Goal: Task Accomplishment & Management: Manage account settings

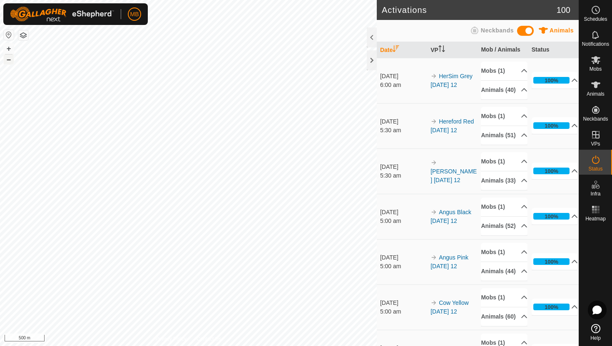
click at [10, 58] on button "–" at bounding box center [9, 60] width 10 height 10
click at [8, 49] on button "+" at bounding box center [9, 49] width 10 height 10
click at [598, 59] on icon at bounding box center [595, 60] width 10 height 10
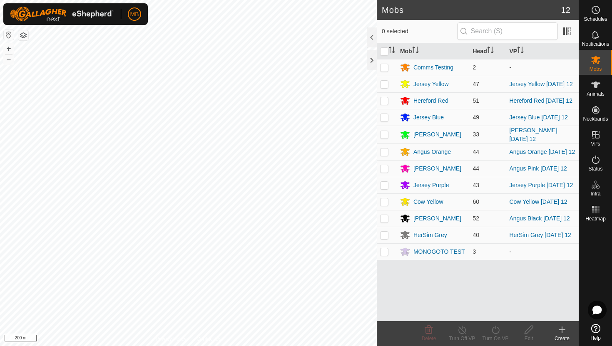
click at [384, 84] on p-checkbox at bounding box center [384, 84] width 8 height 7
checkbox input "true"
click at [497, 329] on icon at bounding box center [495, 330] width 10 height 10
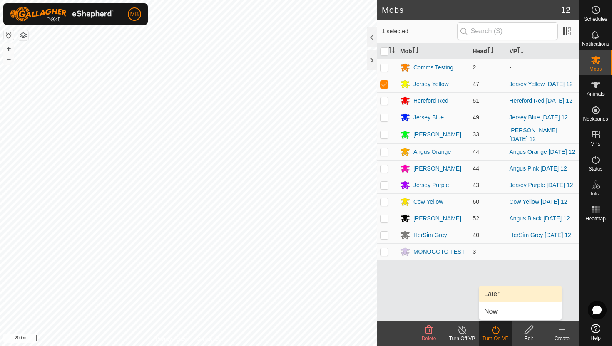
click at [496, 297] on link "Later" at bounding box center [520, 294] width 82 height 17
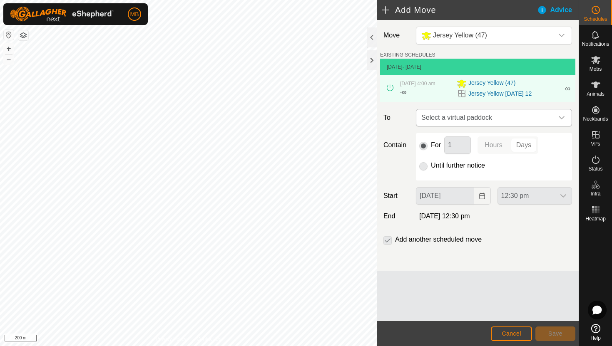
click at [558, 115] on icon "dropdown trigger" at bounding box center [561, 117] width 7 height 7
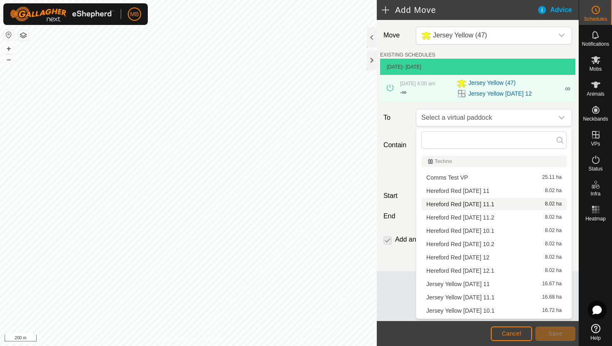
scroll to position [12, 0]
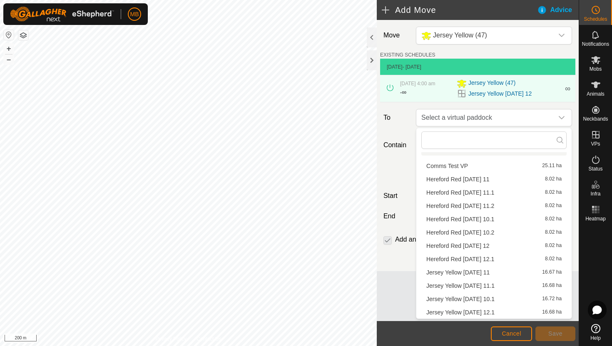
click at [502, 312] on li "Jersey Yellow [DATE] 12.1 16.68 ha" at bounding box center [493, 312] width 145 height 12
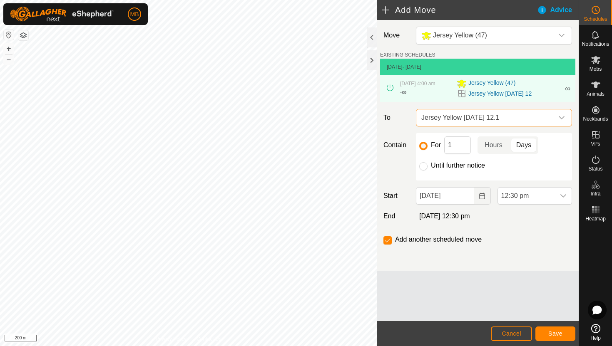
click at [455, 165] on label "Until further notice" at bounding box center [458, 165] width 54 height 7
click at [427, 165] on input "Until further notice" at bounding box center [423, 166] width 8 height 8
radio input "true"
checkbox input "false"
click at [551, 197] on span "12:30 pm" at bounding box center [526, 196] width 57 height 17
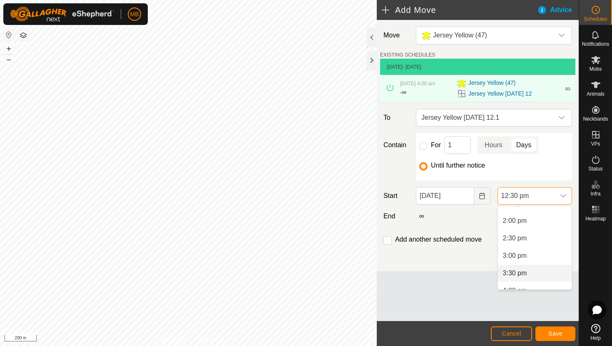
scroll to position [480, 0]
click at [554, 229] on li "2:00 pm" at bounding box center [535, 224] width 74 height 17
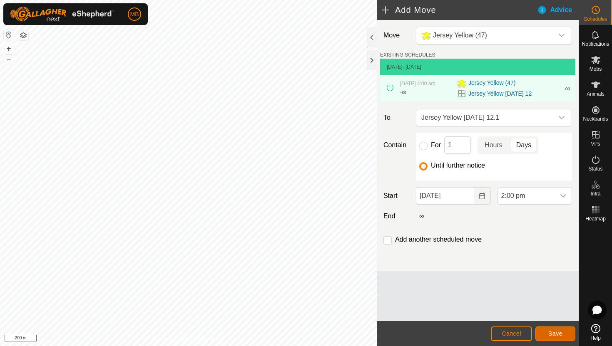
click at [561, 337] on span "Save" at bounding box center [555, 333] width 14 height 7
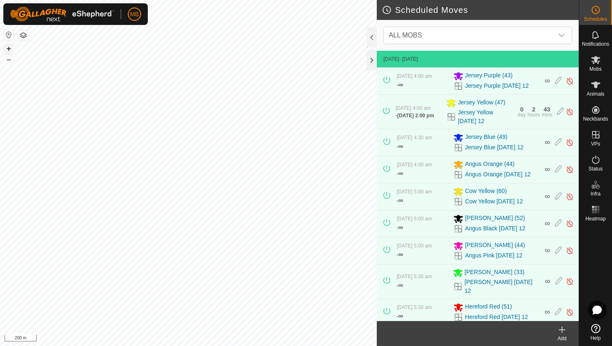
click at [8, 48] on button "+" at bounding box center [9, 49] width 10 height 10
click at [596, 64] on icon at bounding box center [595, 60] width 10 height 10
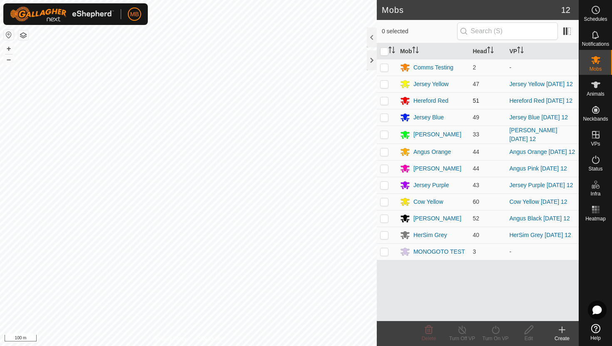
click at [384, 103] on p-checkbox at bounding box center [384, 100] width 8 height 7
checkbox input "true"
click at [495, 330] on icon at bounding box center [495, 330] width 10 height 10
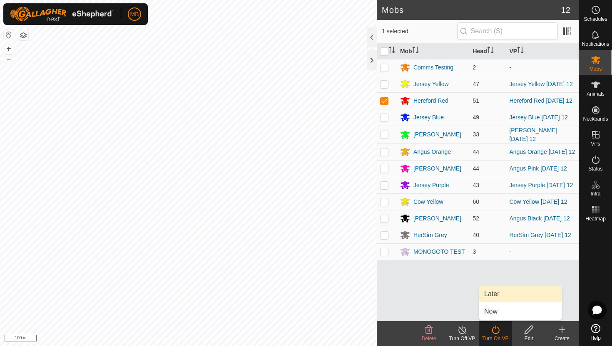
click at [497, 298] on link "Later" at bounding box center [520, 294] width 82 height 17
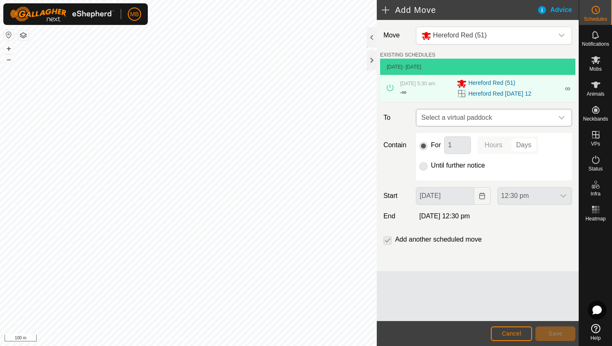
click at [557, 119] on div "dropdown trigger" at bounding box center [561, 117] width 17 height 17
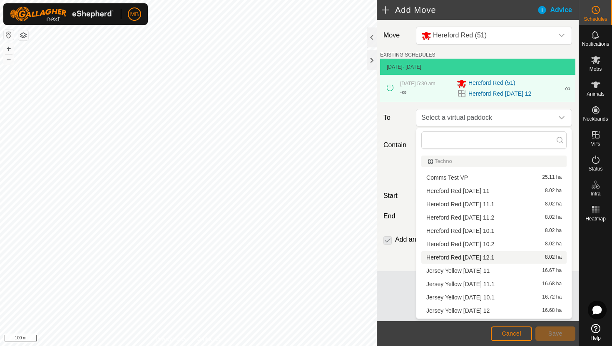
click at [496, 259] on li "Hereford Red [DATE] 12.1 8.02 ha" at bounding box center [493, 257] width 145 height 12
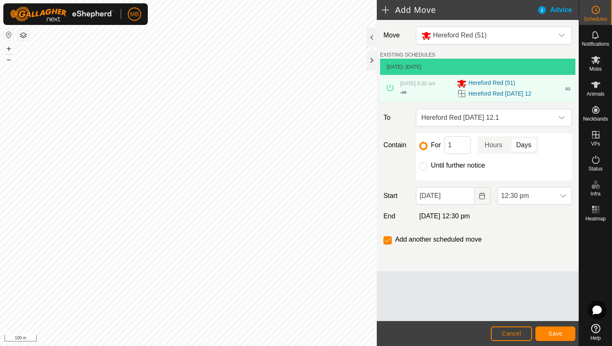
click at [465, 167] on label "Until further notice" at bounding box center [458, 165] width 54 height 7
click at [427, 167] on input "Until further notice" at bounding box center [423, 166] width 8 height 8
radio input "true"
checkbox input "false"
click at [549, 198] on span "12:30 pm" at bounding box center [526, 196] width 57 height 17
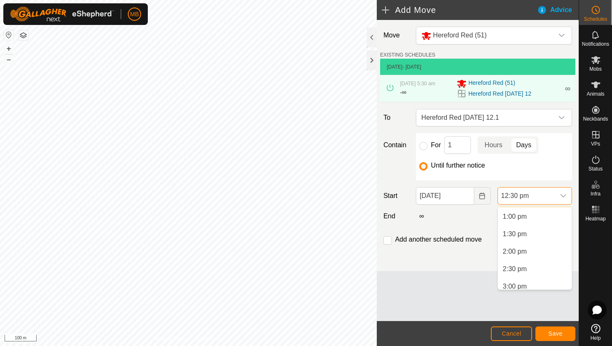
scroll to position [455, 0]
click at [536, 233] on li "1:30 pm" at bounding box center [535, 231] width 74 height 17
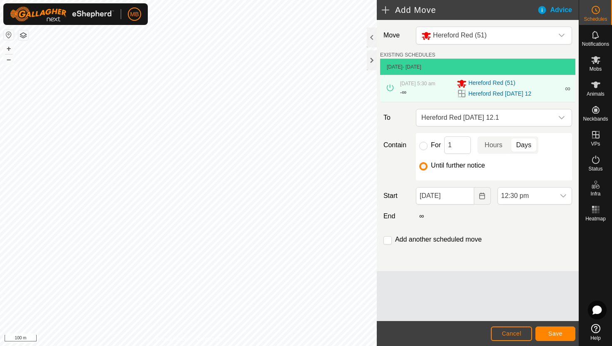
scroll to position [437, 0]
click at [557, 332] on span "Save" at bounding box center [555, 333] width 14 height 7
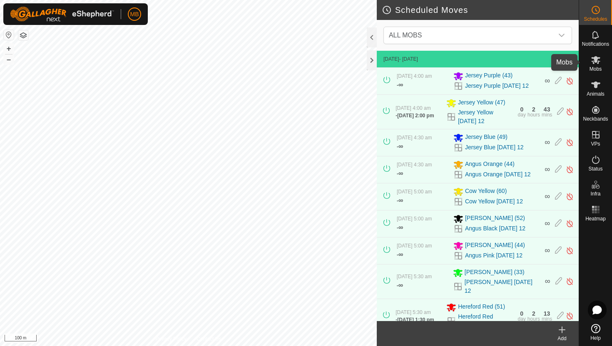
click at [596, 64] on icon at bounding box center [595, 60] width 10 height 10
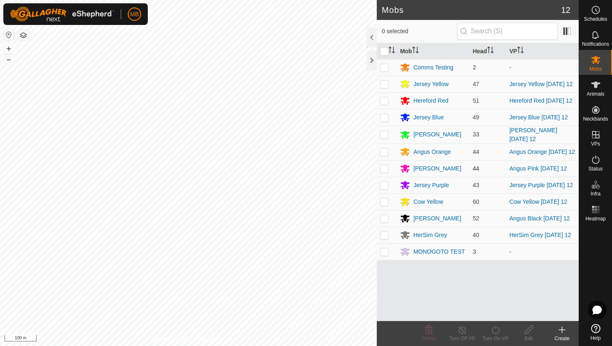
click at [385, 172] on p-checkbox at bounding box center [384, 168] width 8 height 7
checkbox input "true"
click at [495, 330] on icon at bounding box center [495, 330] width 10 height 10
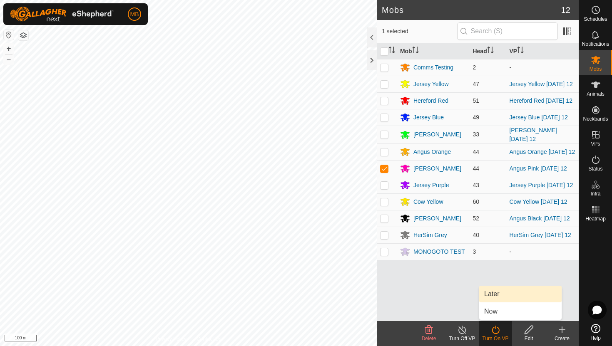
click at [498, 295] on link "Later" at bounding box center [520, 294] width 82 height 17
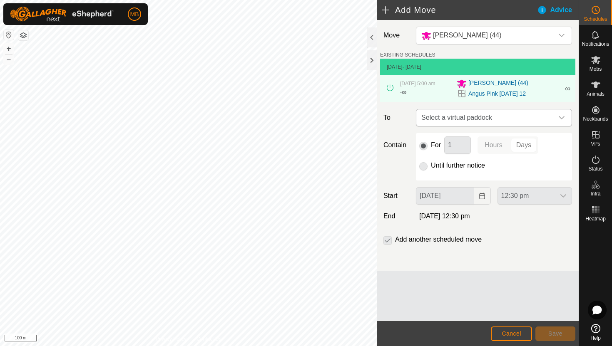
click at [563, 116] on icon "dropdown trigger" at bounding box center [561, 117] width 7 height 7
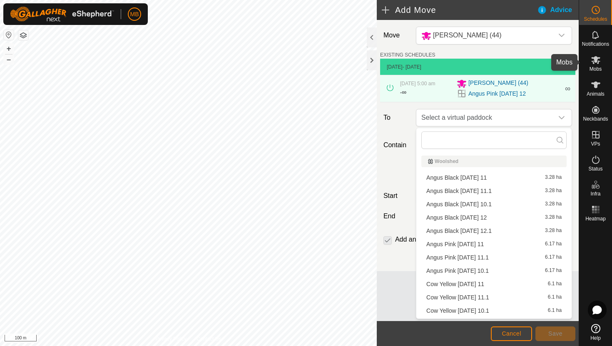
click at [597, 60] on icon at bounding box center [595, 60] width 10 height 10
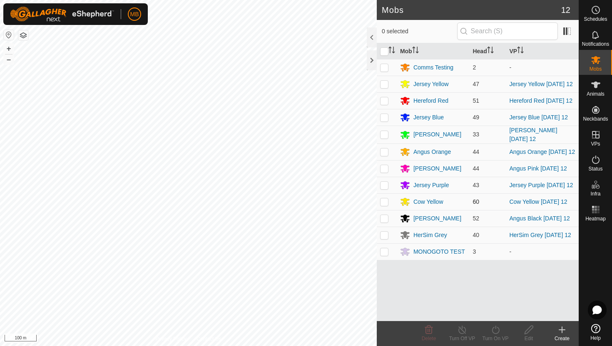
click at [385, 205] on p-checkbox at bounding box center [384, 201] width 8 height 7
checkbox input "true"
click at [495, 329] on icon at bounding box center [495, 330] width 10 height 10
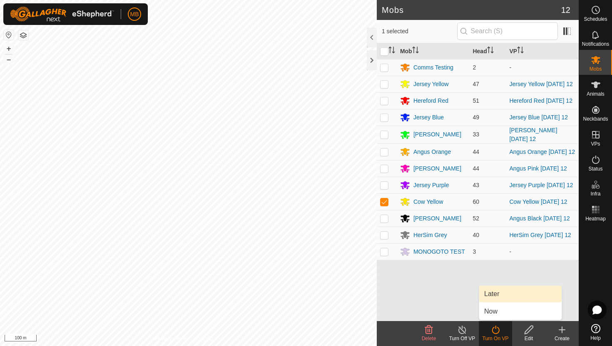
click at [499, 294] on link "Later" at bounding box center [520, 294] width 82 height 17
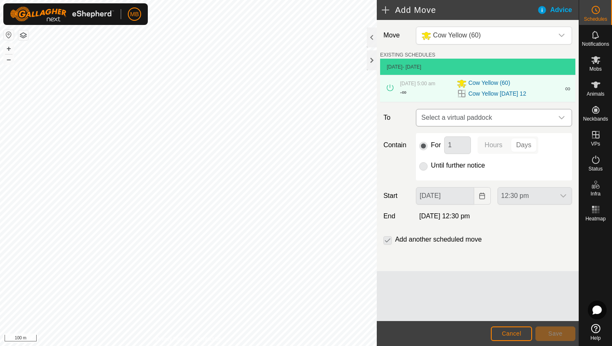
click at [558, 119] on icon "dropdown trigger" at bounding box center [561, 117] width 7 height 7
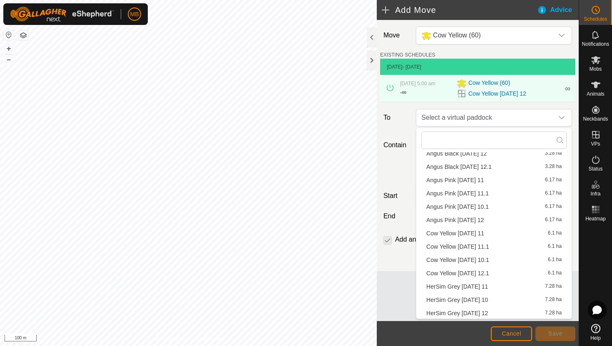
scroll to position [65, 0]
click at [478, 271] on li "Cow Yellow [DATE] 12.1 6.1 ha" at bounding box center [493, 272] width 145 height 12
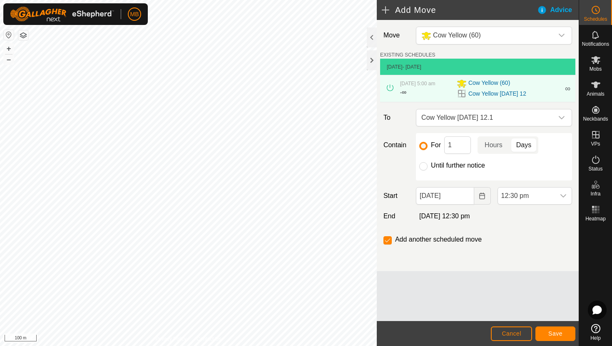
click at [454, 165] on label "Until further notice" at bounding box center [458, 165] width 54 height 7
click at [427, 165] on input "Until further notice" at bounding box center [423, 166] width 8 height 8
radio input "true"
checkbox input "false"
click at [541, 194] on span "12:30 pm" at bounding box center [526, 196] width 57 height 17
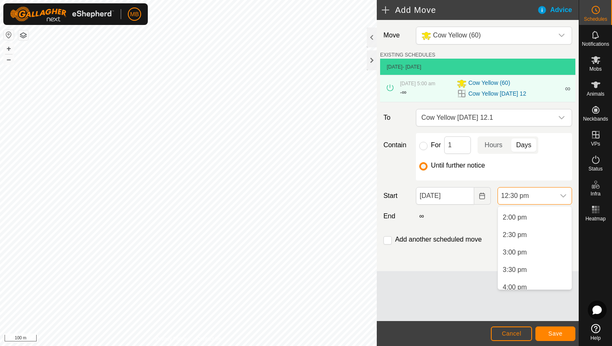
scroll to position [484, 0]
click at [535, 240] on li "2:30 pm" at bounding box center [535, 237] width 74 height 17
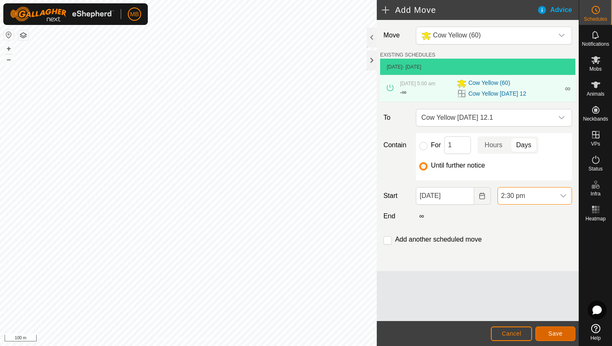
click at [553, 334] on span "Save" at bounding box center [555, 333] width 14 height 7
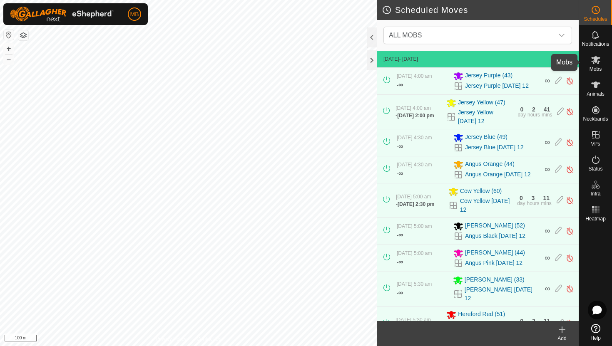
click at [598, 62] on icon at bounding box center [595, 60] width 10 height 10
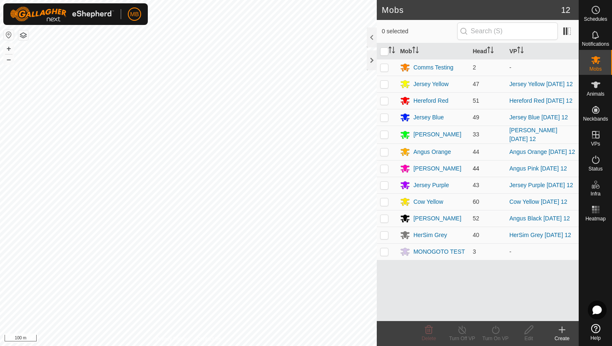
click at [384, 171] on p-checkbox at bounding box center [384, 168] width 8 height 7
checkbox input "true"
click at [496, 330] on icon at bounding box center [495, 330] width 10 height 10
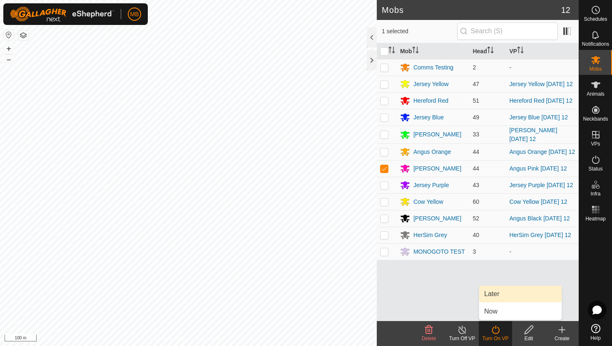
click at [499, 297] on link "Later" at bounding box center [520, 294] width 82 height 17
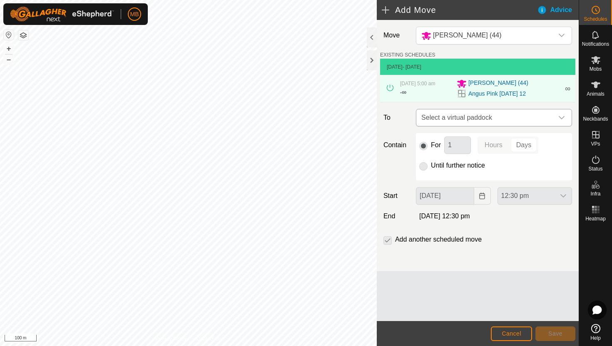
click at [563, 118] on icon "dropdown trigger" at bounding box center [561, 117] width 6 height 3
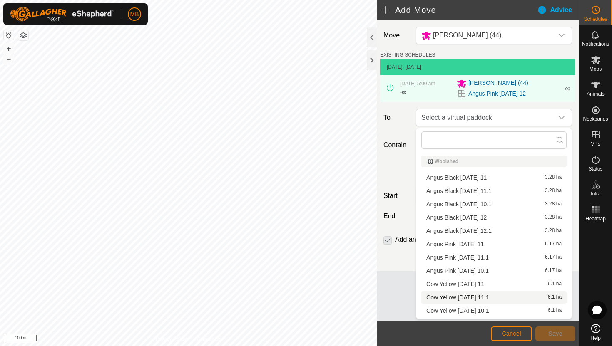
scroll to position [12, 0]
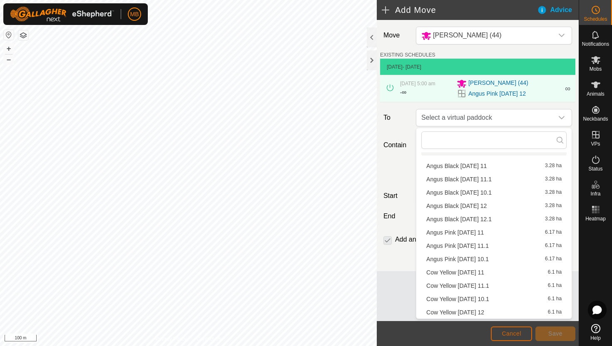
click at [516, 334] on span "Cancel" at bounding box center [511, 333] width 20 height 7
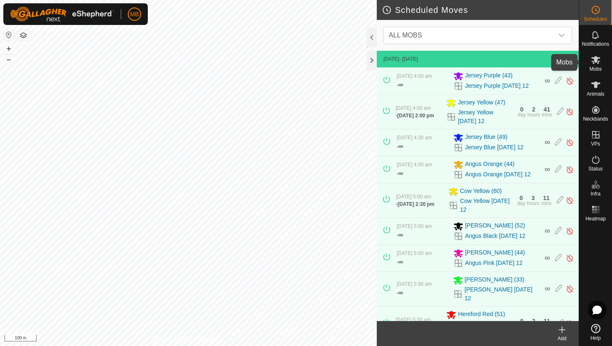
click at [600, 60] on es-mob-svg-icon at bounding box center [595, 59] width 15 height 13
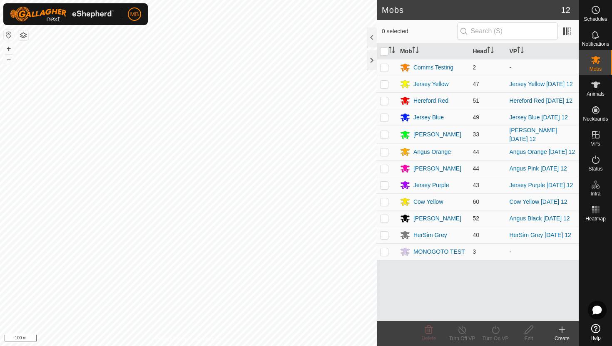
click at [384, 222] on p-checkbox at bounding box center [384, 218] width 8 height 7
checkbox input "true"
click at [496, 328] on icon at bounding box center [495, 330] width 10 height 10
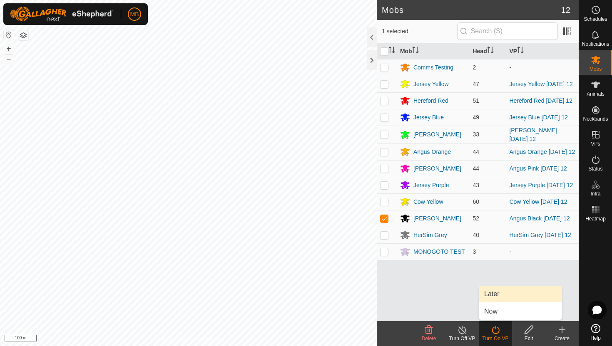
click at [501, 296] on link "Later" at bounding box center [520, 294] width 82 height 17
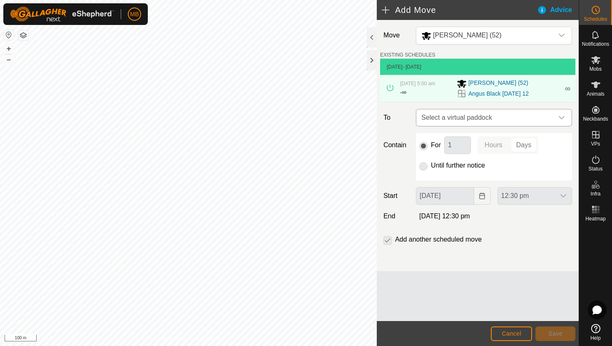
click at [558, 117] on icon "dropdown trigger" at bounding box center [561, 117] width 7 height 7
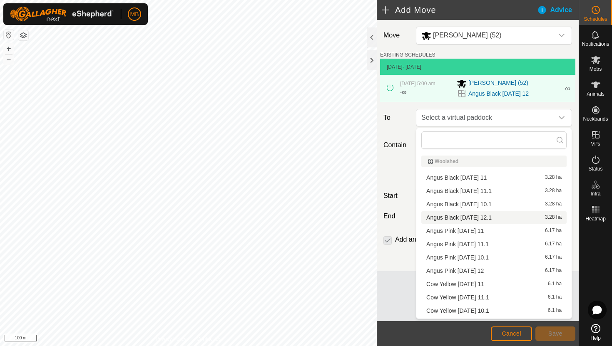
click at [498, 216] on li "Angus Black [DATE] 12.1 3.28 ha" at bounding box center [493, 217] width 145 height 12
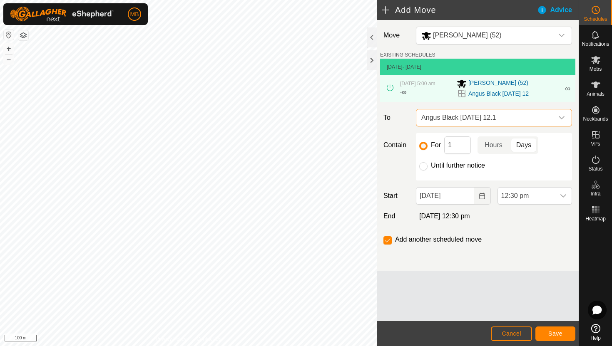
click at [469, 162] on label "Until further notice" at bounding box center [458, 165] width 54 height 7
click at [427, 162] on input "Until further notice" at bounding box center [423, 166] width 8 height 8
radio input "true"
checkbox input "false"
click at [543, 198] on span "12:30 pm" at bounding box center [526, 196] width 57 height 17
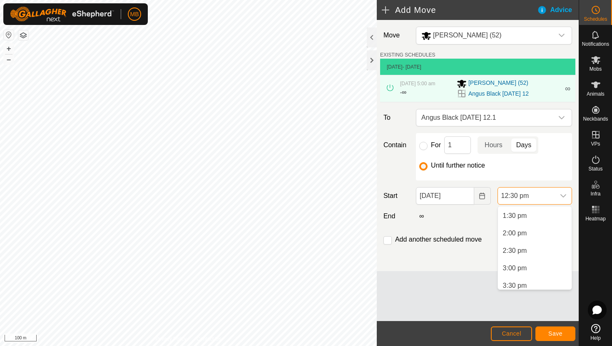
scroll to position [471, 0]
click at [529, 253] on li "2:30 pm" at bounding box center [535, 250] width 74 height 17
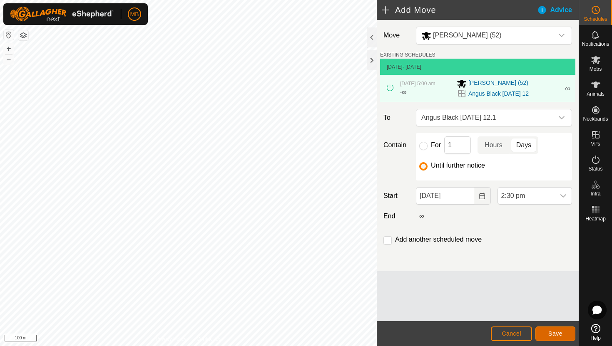
click at [548, 332] on span "Save" at bounding box center [555, 333] width 14 height 7
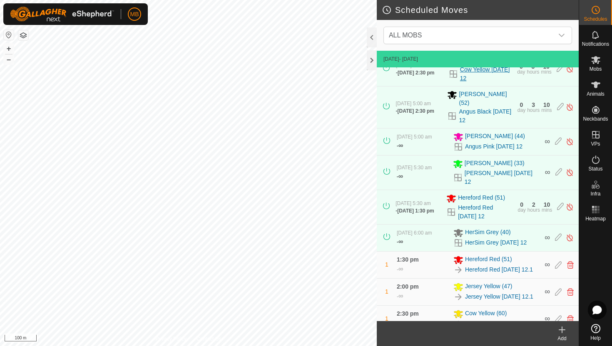
scroll to position [165, 0]
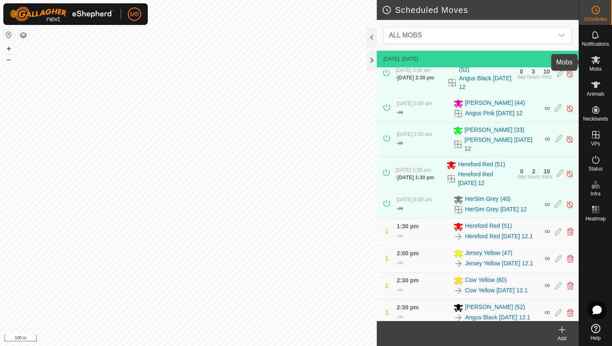
click at [594, 59] on icon at bounding box center [595, 60] width 9 height 8
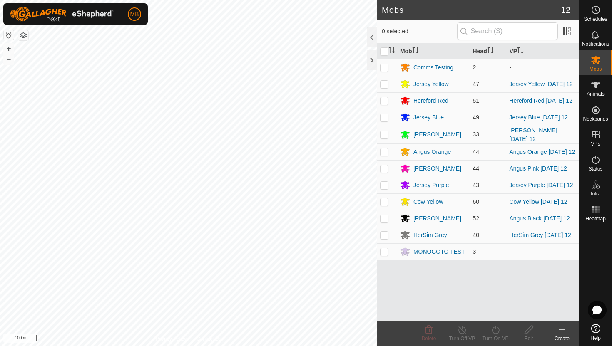
click at [384, 172] on p-checkbox at bounding box center [384, 168] width 8 height 7
checkbox input "true"
click at [495, 331] on icon at bounding box center [495, 330] width 10 height 10
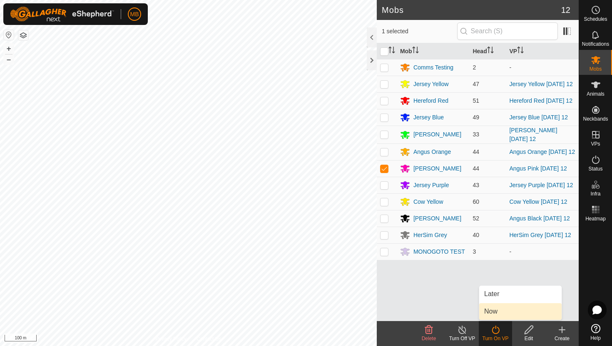
click at [496, 312] on link "Now" at bounding box center [520, 311] width 82 height 17
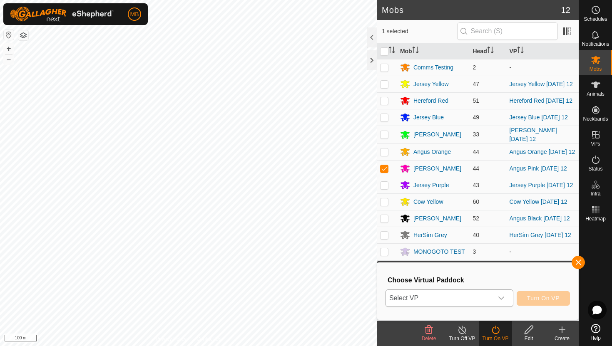
click at [499, 300] on icon "dropdown trigger" at bounding box center [501, 298] width 7 height 7
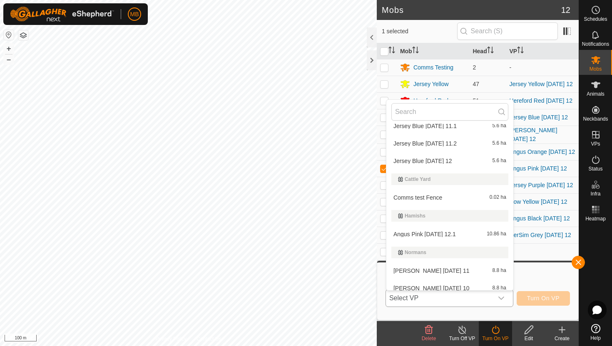
scroll to position [80, 0]
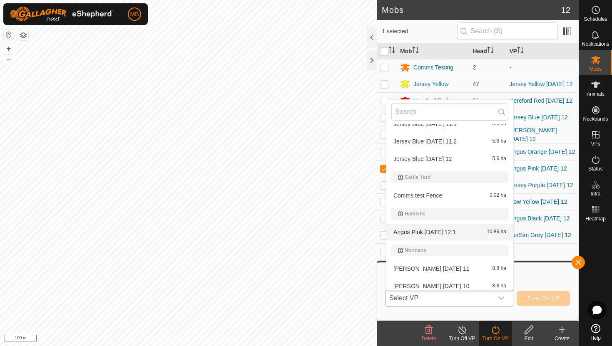
click at [434, 231] on li "Angus Pink [DATE] 12.1 10.86 ha" at bounding box center [449, 232] width 127 height 17
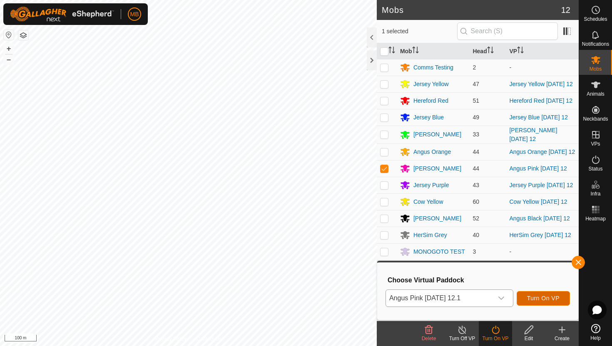
click at [547, 297] on span "Turn On VP" at bounding box center [543, 298] width 32 height 7
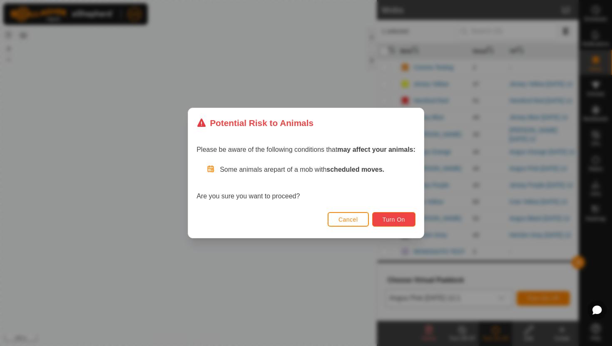
click at [402, 221] on span "Turn On" at bounding box center [393, 219] width 22 height 7
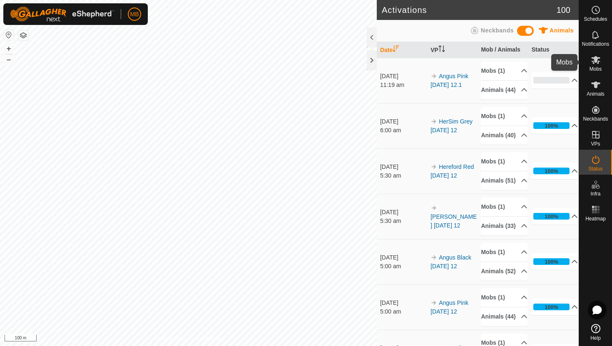
click at [592, 64] on icon at bounding box center [595, 60] width 10 height 10
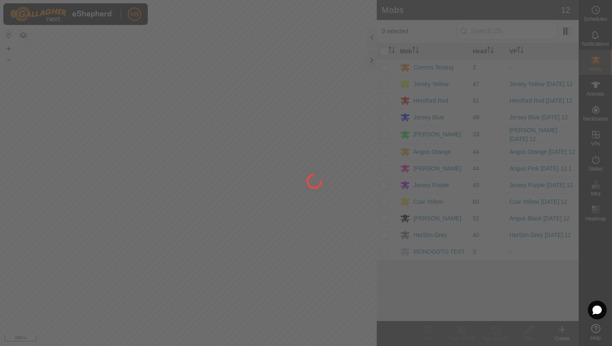
click at [595, 139] on div at bounding box center [306, 173] width 612 height 346
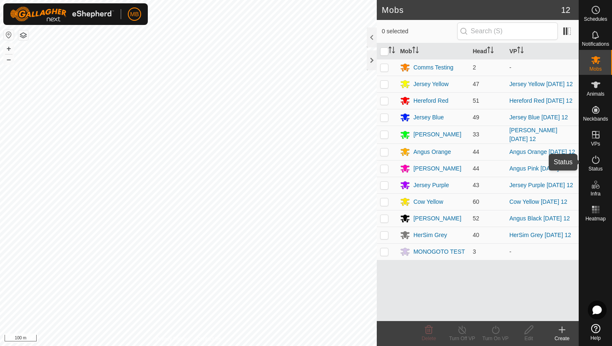
click at [595, 159] on icon at bounding box center [595, 160] width 10 height 10
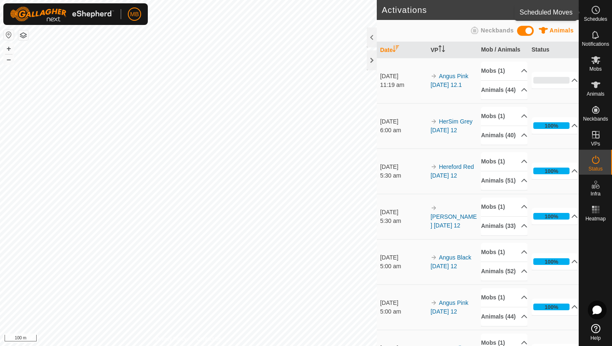
click at [594, 11] on icon at bounding box center [595, 10] width 10 height 10
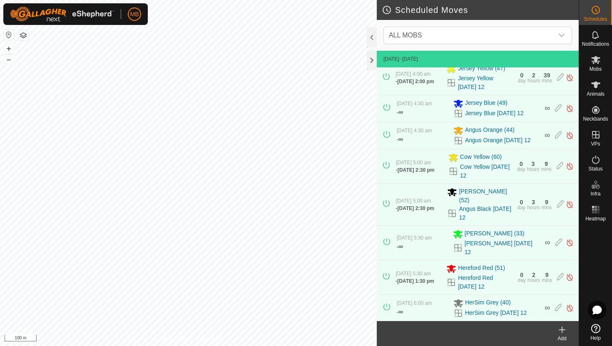
scroll to position [138, 0]
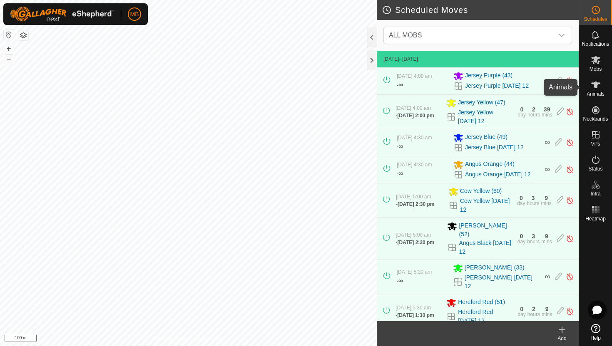
click at [597, 86] on icon at bounding box center [595, 85] width 9 height 7
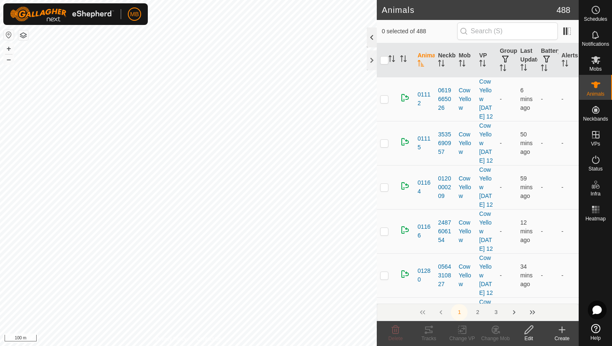
click at [371, 39] on div at bounding box center [372, 37] width 10 height 20
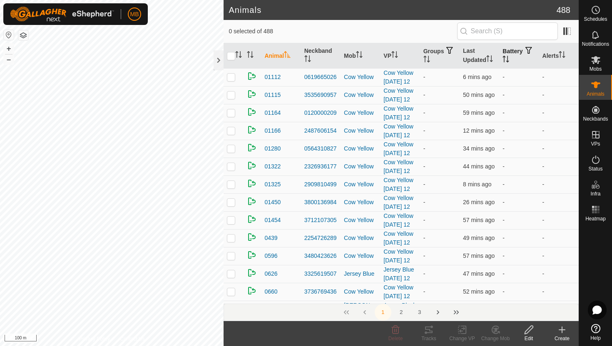
click at [509, 57] on icon "Activate to sort" at bounding box center [505, 59] width 7 height 7
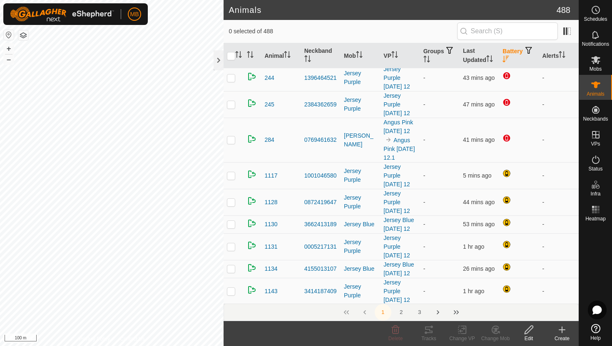
scroll to position [482, 0]
